Goal: Information Seeking & Learning: Learn about a topic

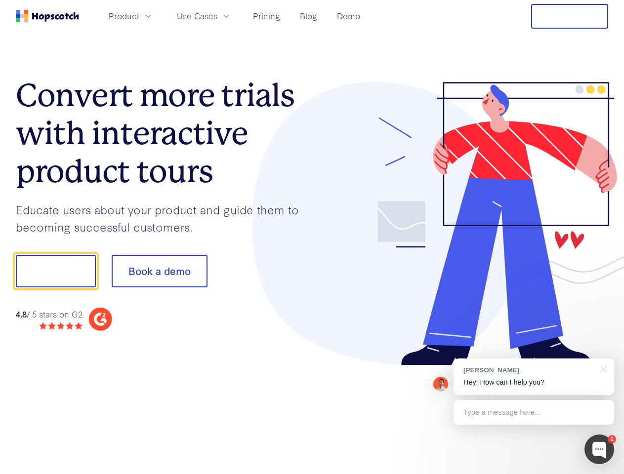
click at [312, 237] on div at bounding box center [460, 224] width 296 height 284
click at [139, 16] on span "Product" at bounding box center [124, 16] width 31 height 12
click at [217, 16] on span "Use Cases" at bounding box center [197, 16] width 40 height 12
click at [569, 16] on button "Free Trial" at bounding box center [569, 16] width 77 height 25
click at [55, 271] on button "Show me!" at bounding box center [56, 271] width 80 height 33
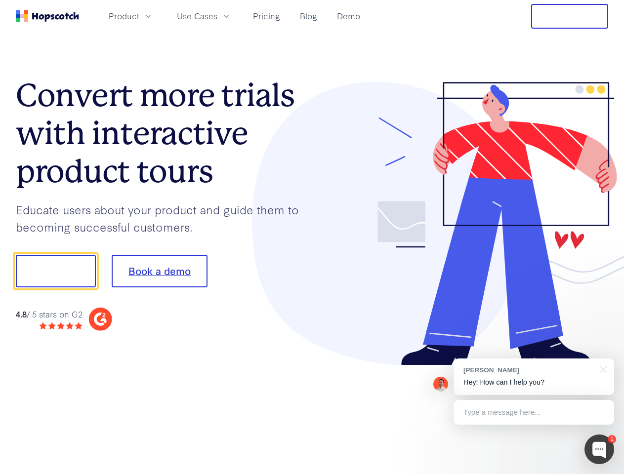
click at [159, 271] on button "Book a demo" at bounding box center [160, 271] width 96 height 33
click at [599, 449] on div at bounding box center [599, 450] width 30 height 30
click at [533, 377] on div "[PERSON_NAME] Hey! How can I help you?" at bounding box center [533, 376] width 160 height 37
click at [601, 474] on div "1 [PERSON_NAME] Hey! How can I help you? Type a message here... Free live chat …" at bounding box center [312, 474] width 624 height 0
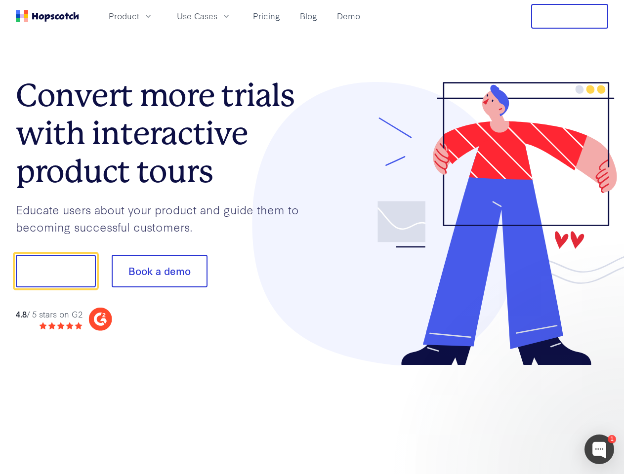
click at [533, 412] on div at bounding box center [521, 269] width 185 height 329
